Goal: Check status: Check status

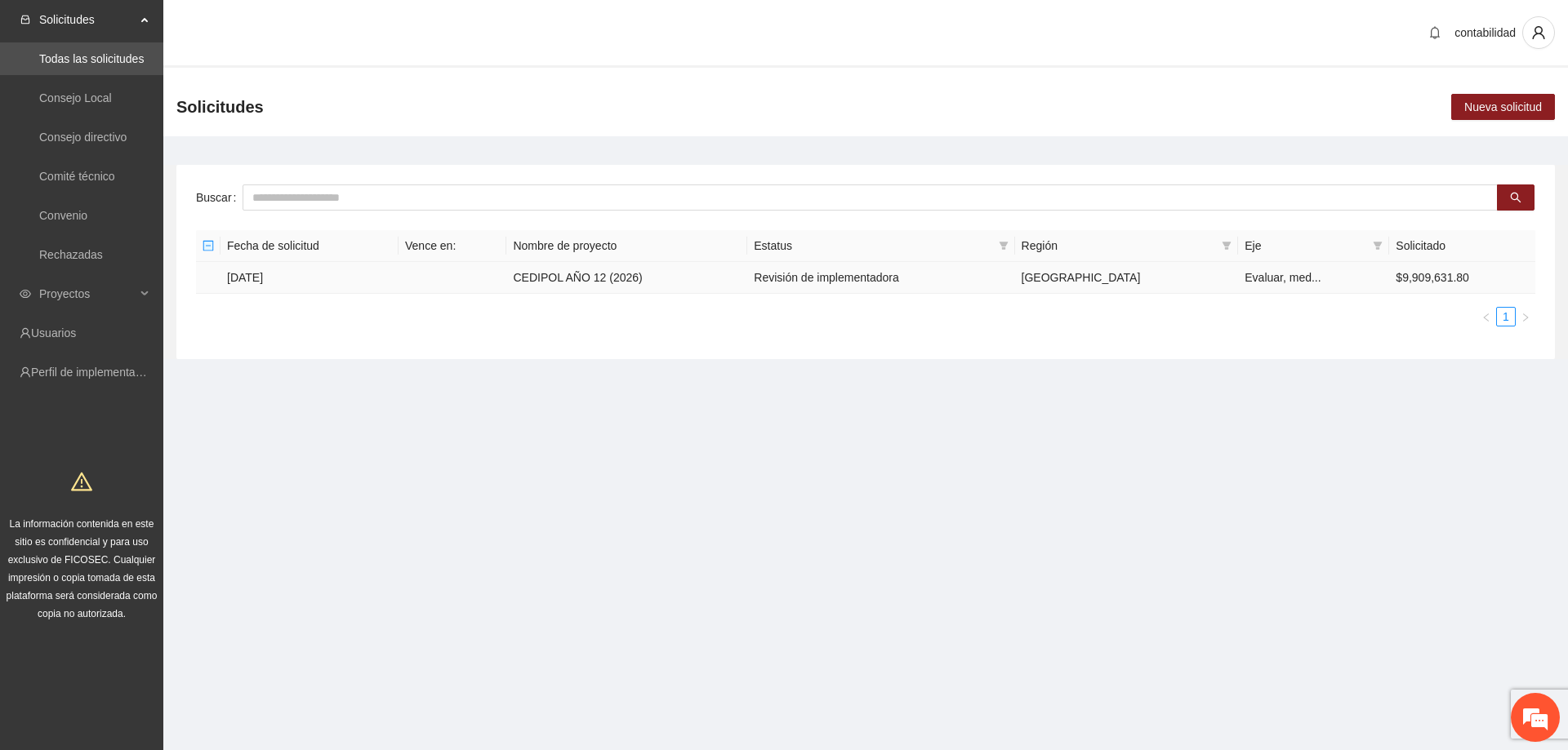
click at [246, 276] on td "[DATE]" at bounding box center [309, 278] width 178 height 32
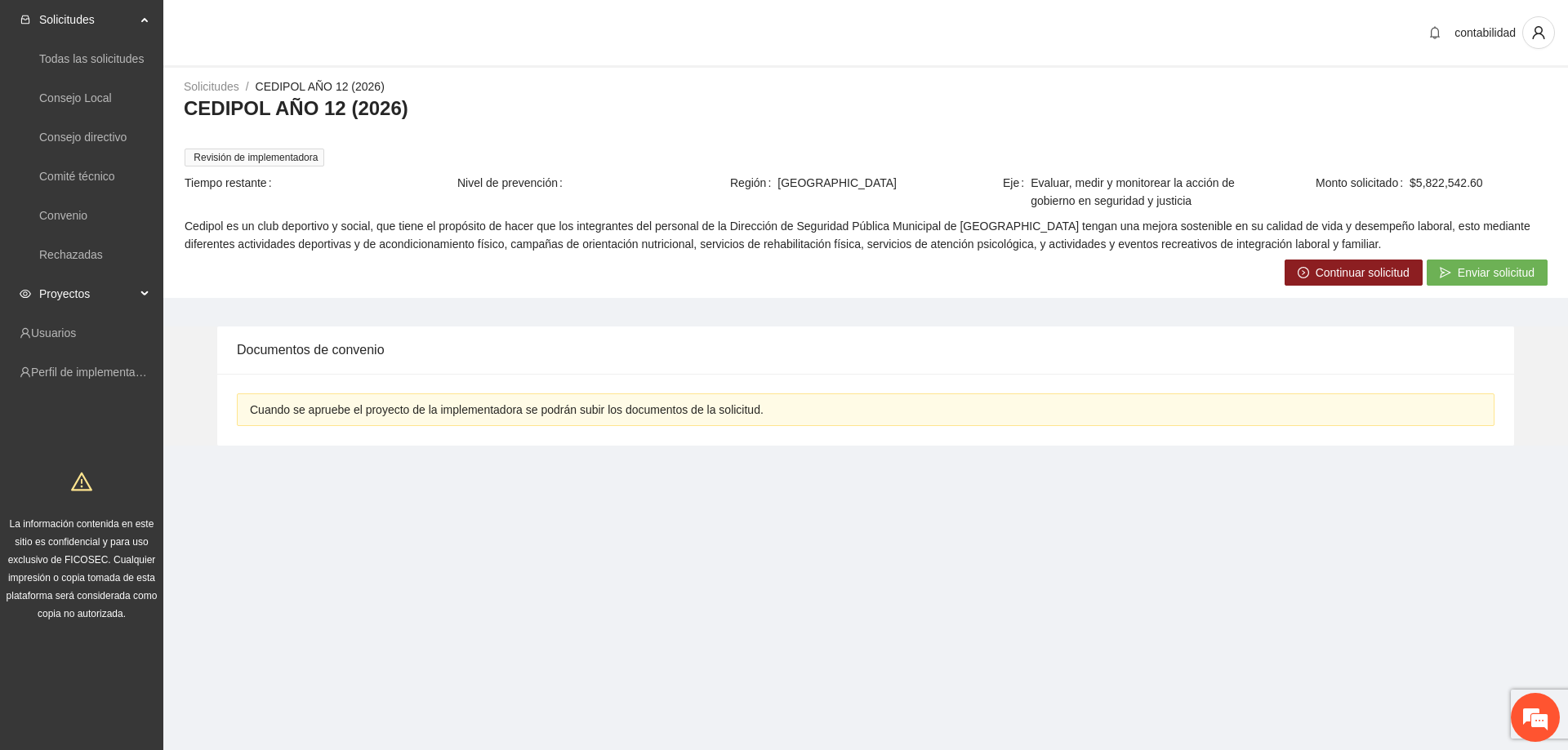
click at [100, 286] on span "Proyectos" at bounding box center [87, 293] width 97 height 32
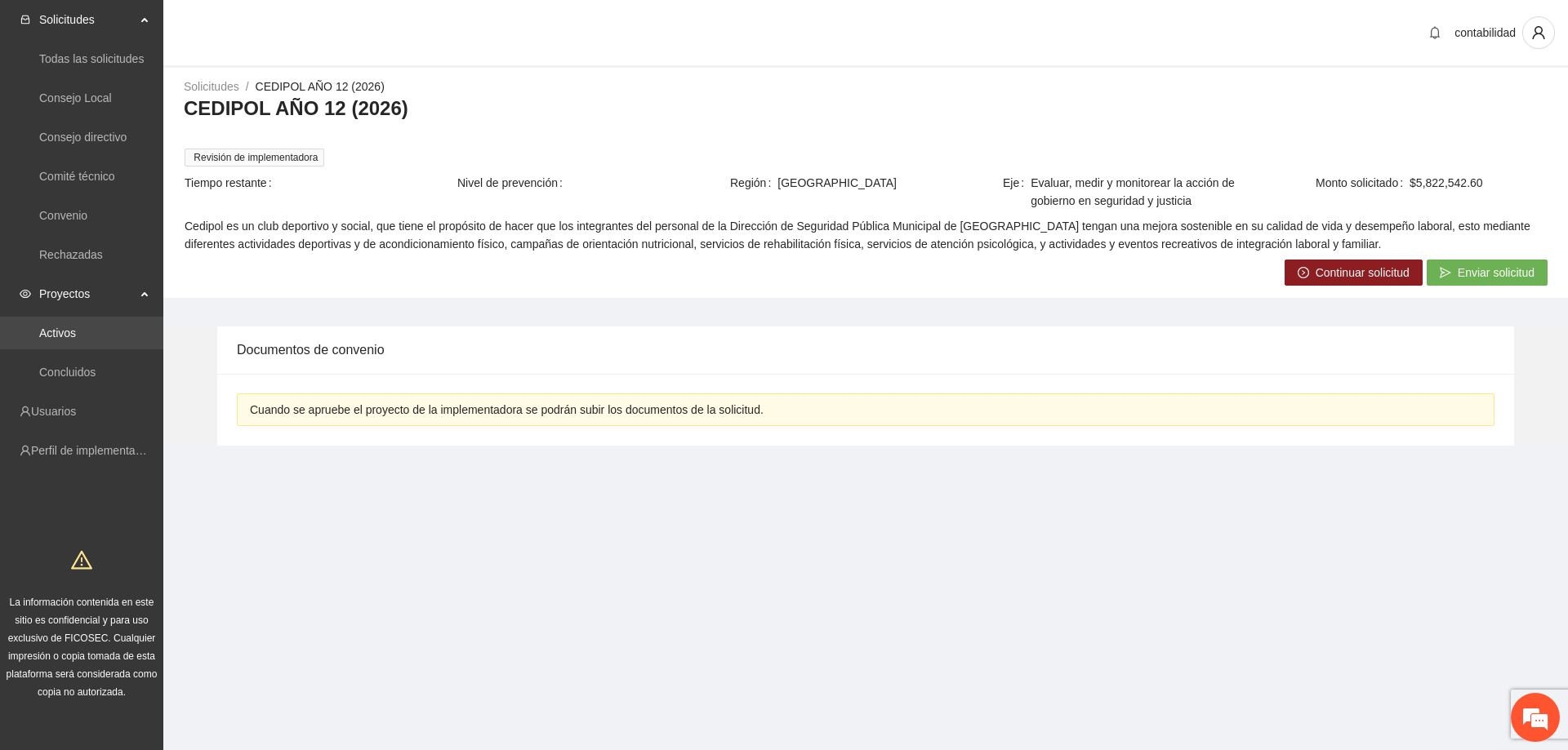
click at [76, 337] on link "Activos" at bounding box center [58, 333] width 37 height 13
click at [76, 333] on link "Activos" at bounding box center [58, 333] width 37 height 13
